Goal: Information Seeking & Learning: Check status

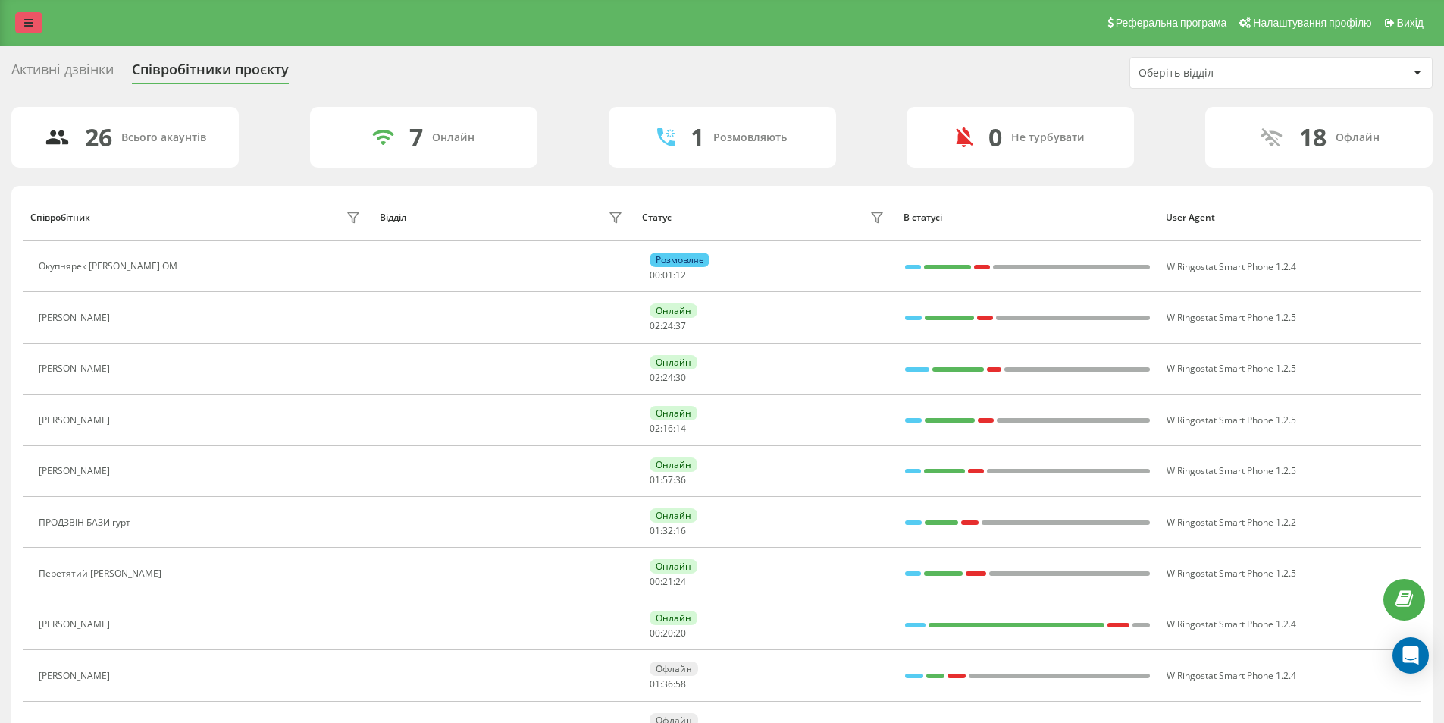
drag, startPoint x: 5, startPoint y: 11, endPoint x: 24, endPoint y: 18, distance: 20.1
click at [20, 17] on div "Реферальна програма Налаштування профілю Вихід" at bounding box center [722, 22] width 1444 height 45
click at [24, 18] on icon at bounding box center [28, 22] width 9 height 11
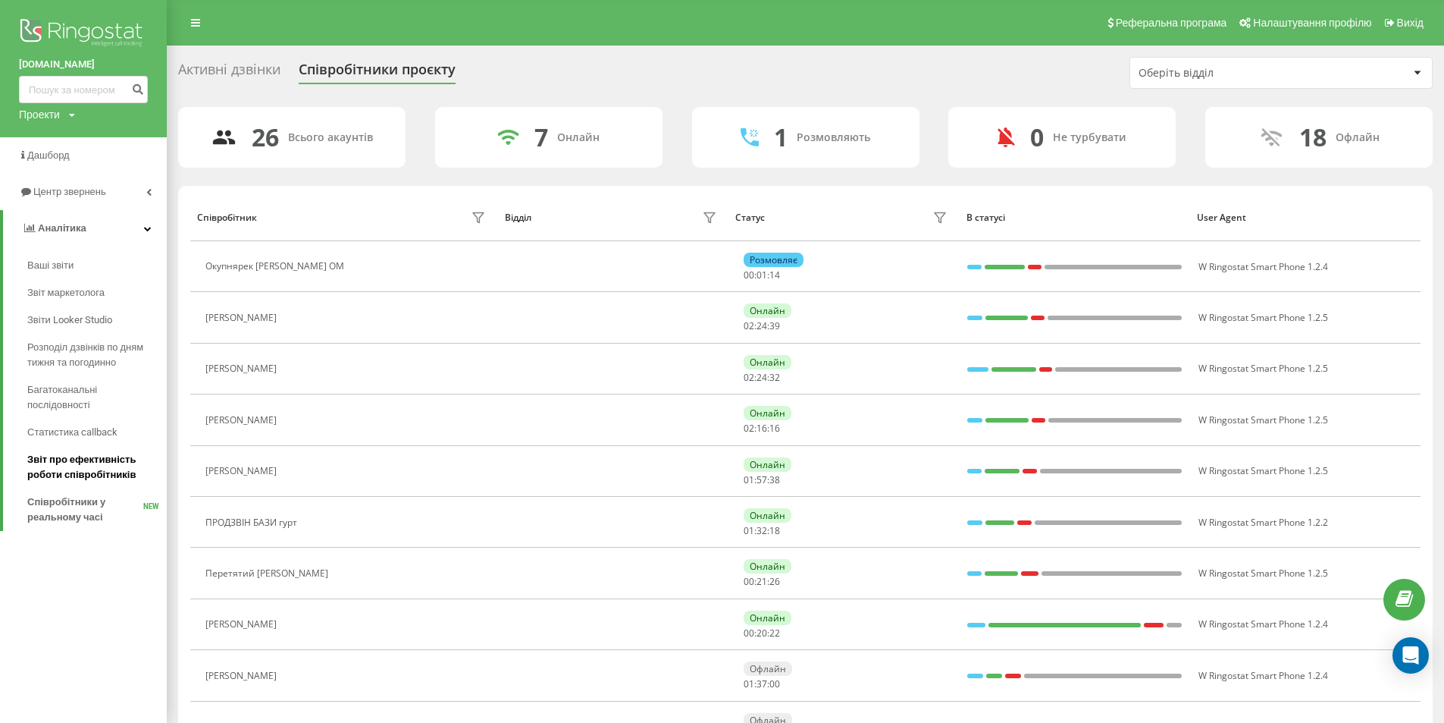
click at [97, 467] on span "Звіт про ефективність роботи співробітників" at bounding box center [93, 467] width 132 height 30
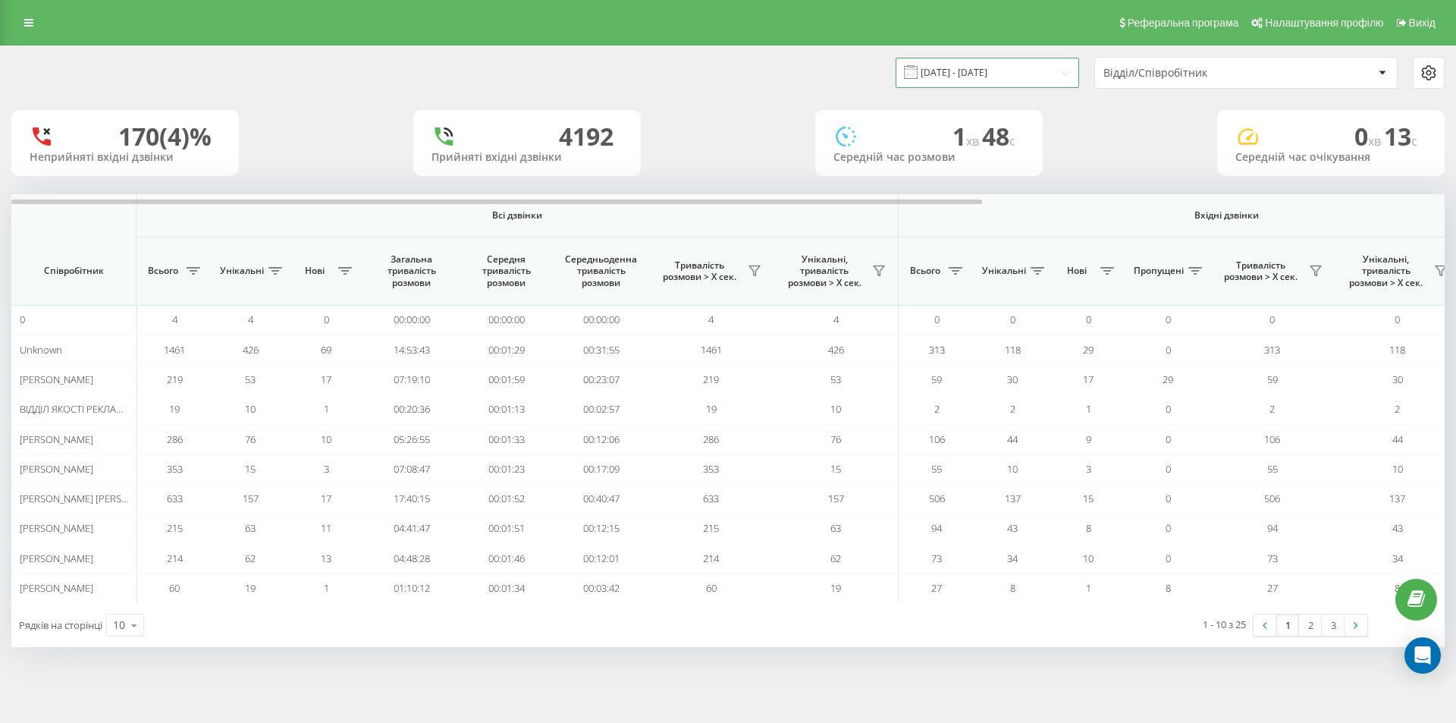
click at [980, 73] on input "[DATE] - [DATE]" at bounding box center [986, 73] width 183 height 30
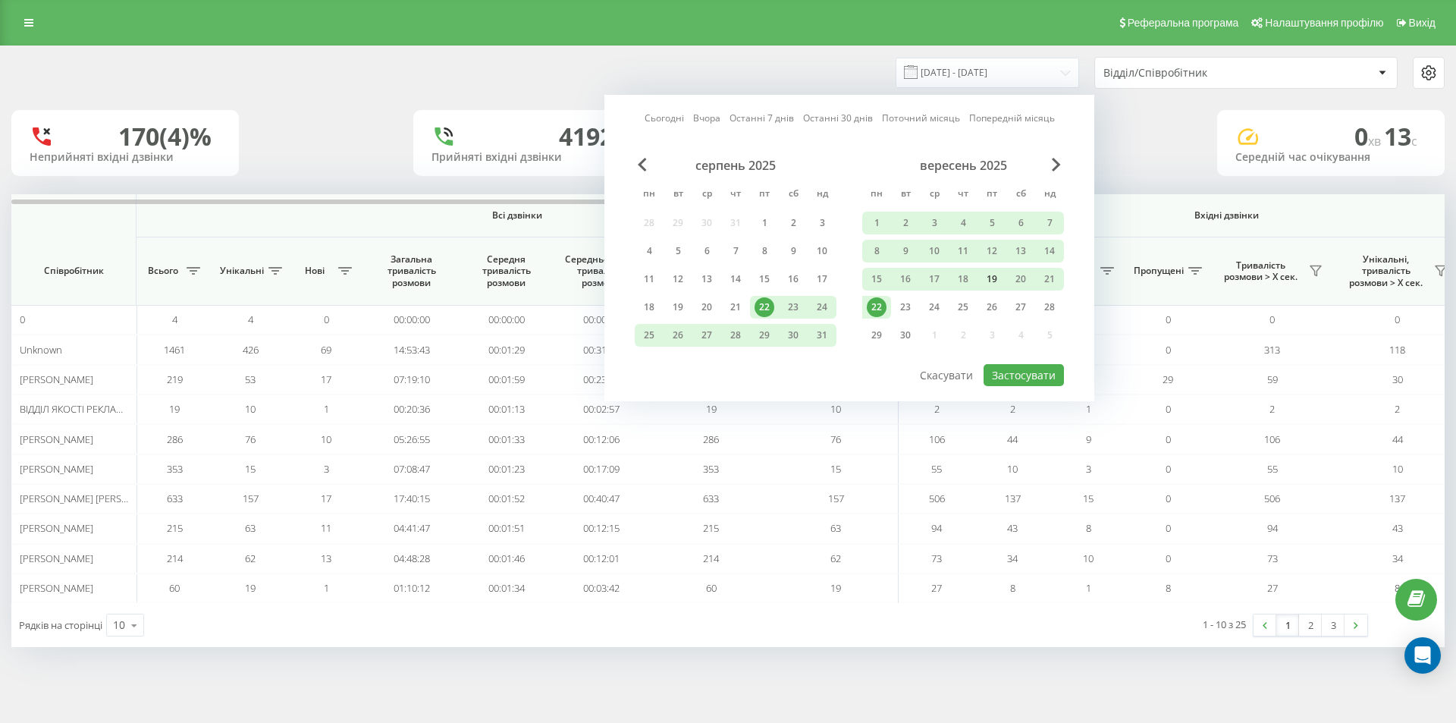
click at [983, 278] on div "19" at bounding box center [992, 279] width 20 height 20
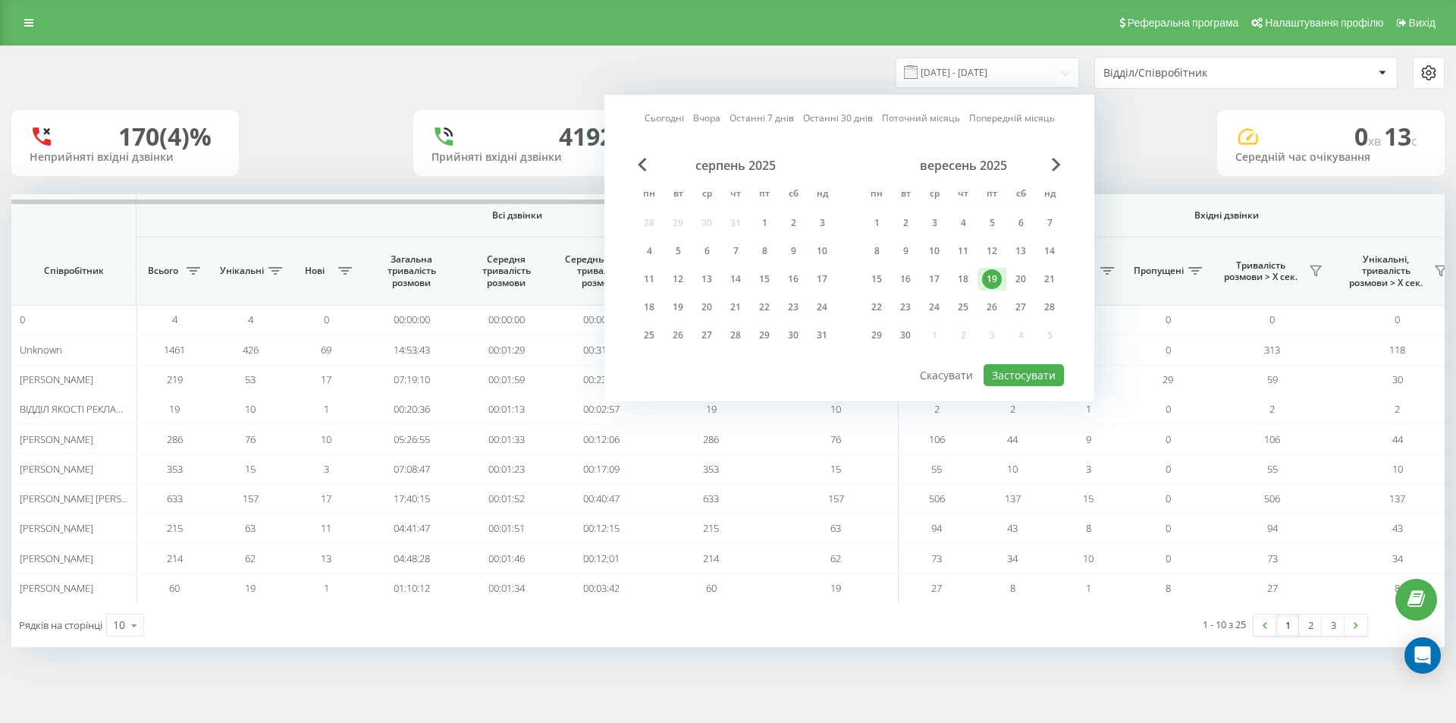
click at [1011, 360] on div "серпень 2025 пн вт ср чт пт сб нд 28 29 30 31 1 2 3 4 5 6 7 8 9 10 11 12 13 14 …" at bounding box center [849, 260] width 429 height 205
click at [1013, 365] on button "Застосувати" at bounding box center [1023, 375] width 80 height 22
type input "[DATE] - [DATE]"
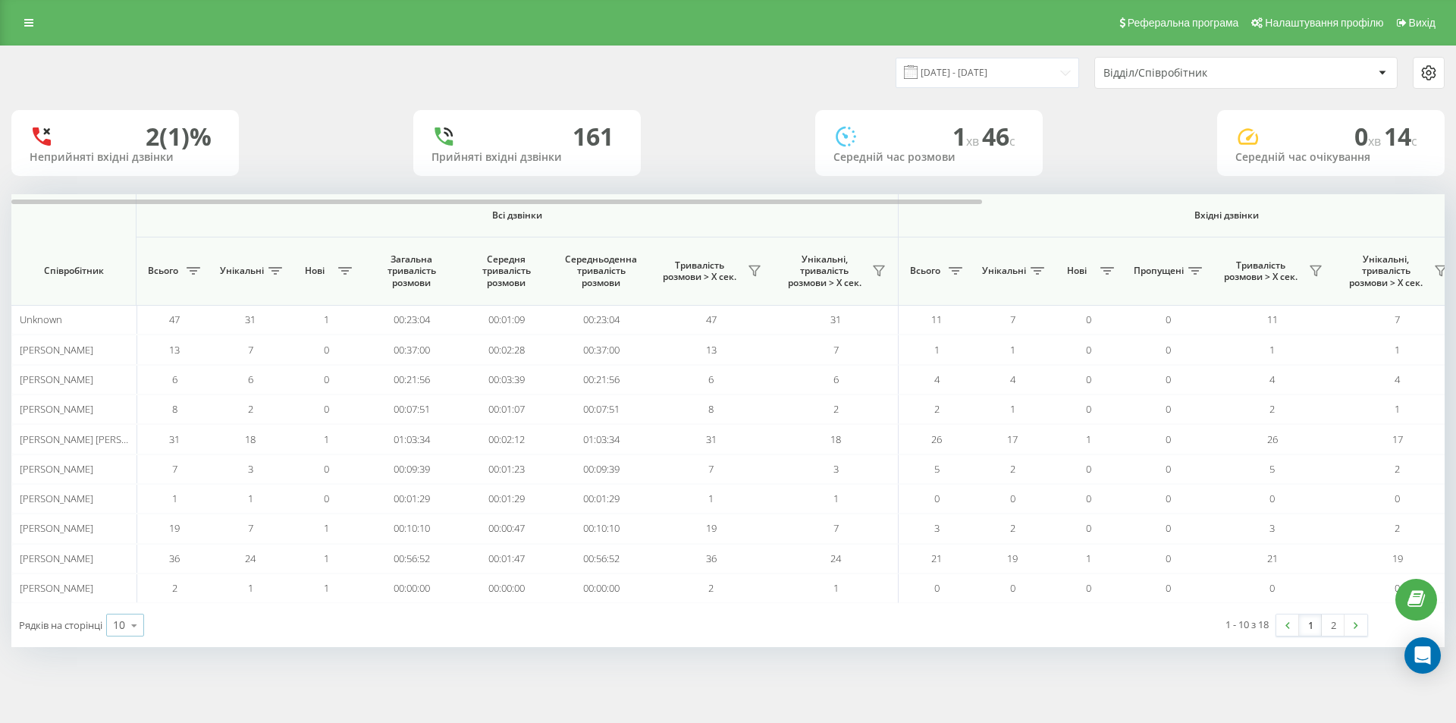
click at [120, 622] on div "10" at bounding box center [119, 624] width 12 height 15
click at [127, 550] on div "25" at bounding box center [125, 559] width 36 height 22
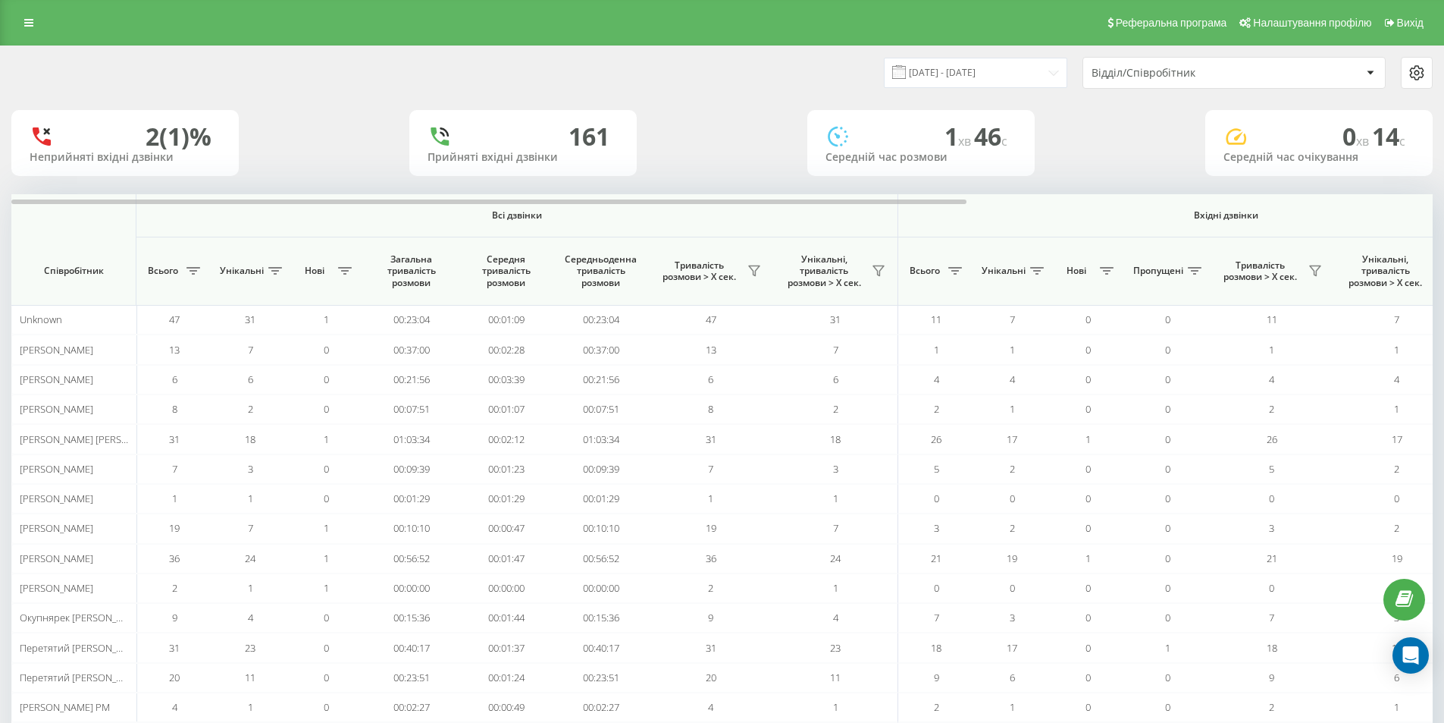
scroll to position [193, 0]
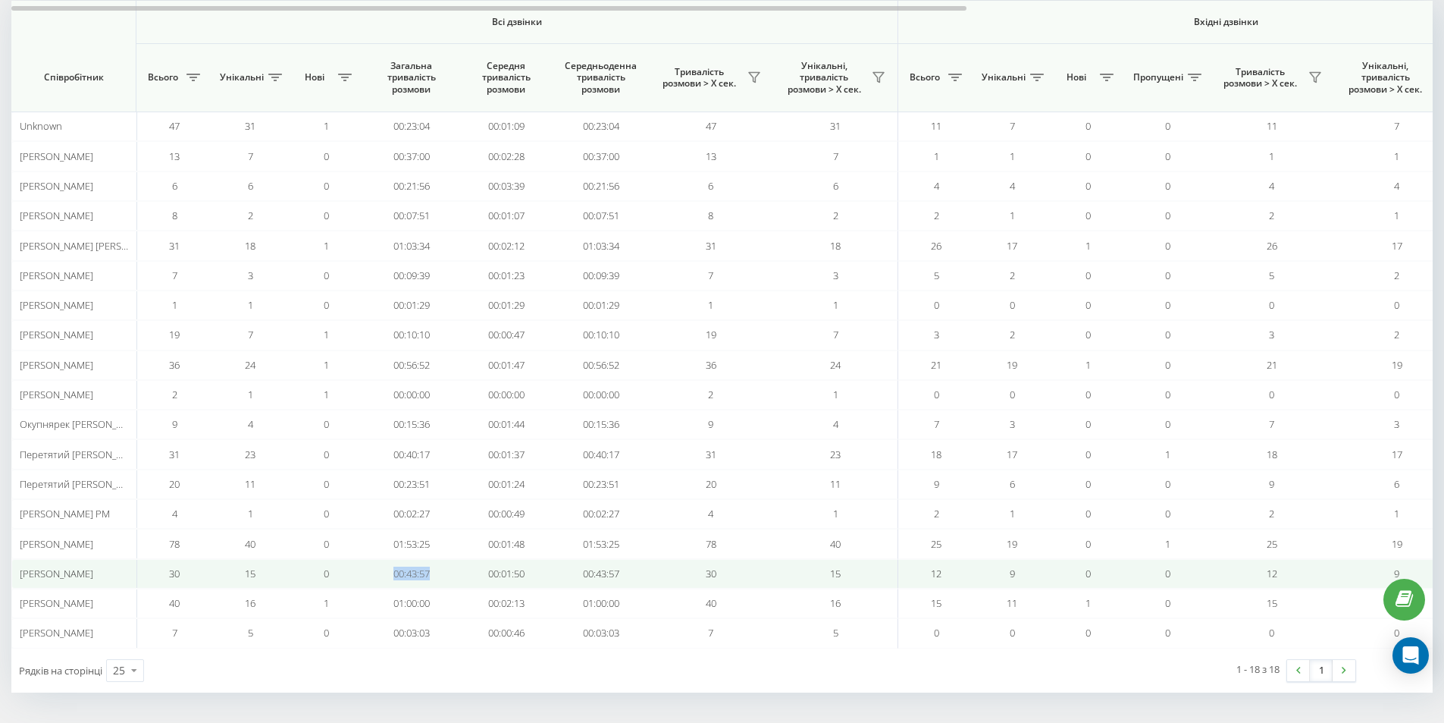
drag, startPoint x: 448, startPoint y: 570, endPoint x: 380, endPoint y: 576, distance: 68.5
click at [380, 576] on td "00:43:57" at bounding box center [411, 574] width 95 height 30
copy td "00:43:57"
